Goal: Transaction & Acquisition: Purchase product/service

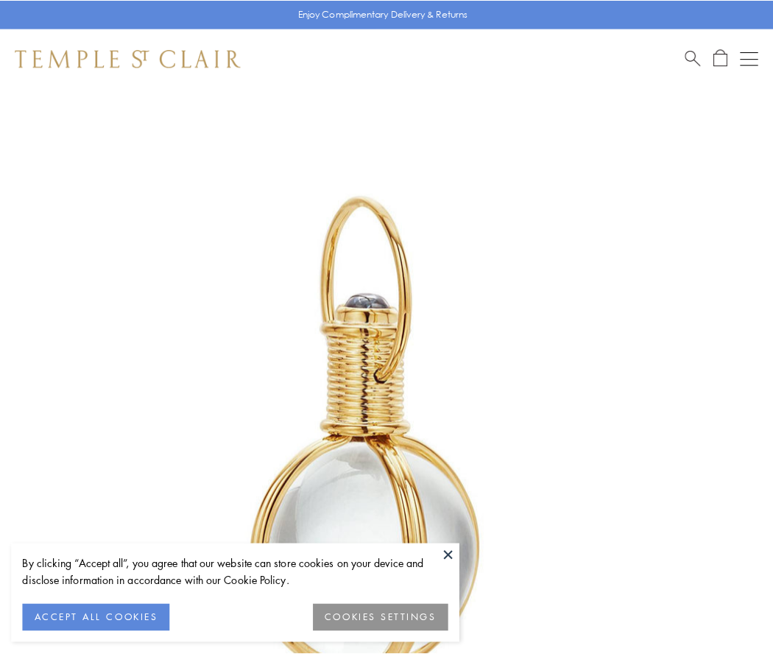
scroll to position [384, 0]
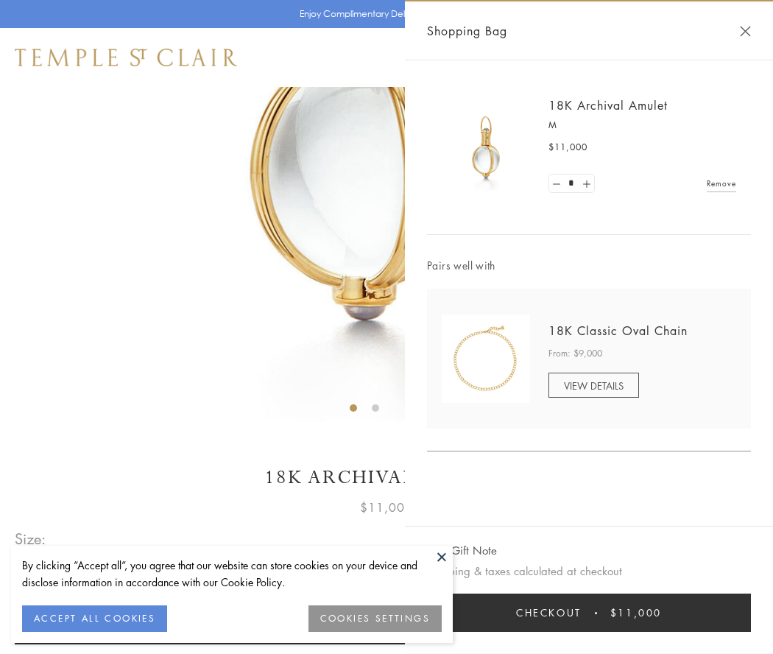
click at [589, 613] on button "Checkout $11,000" at bounding box center [589, 613] width 324 height 38
